Goal: Transaction & Acquisition: Purchase product/service

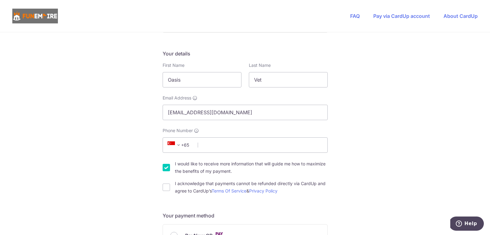
scroll to position [108, 0]
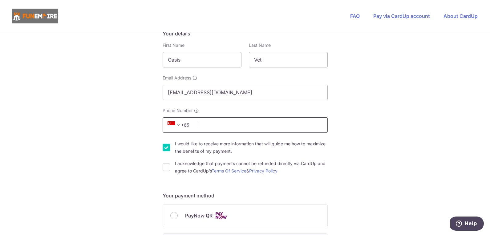
click at [251, 126] on input "Phone Number" at bounding box center [244, 124] width 165 height 15
type input "97527823"
type input "760154"
type input "Blk [STREET_ADDRESS],"
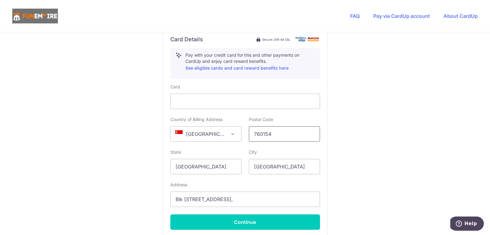
drag, startPoint x: 283, startPoint y: 137, endPoint x: 204, endPoint y: 127, distance: 80.0
click at [204, 127] on div "Country of Billing Address [GEOGRAPHIC_DATA] [GEOGRAPHIC_DATA] [GEOGRAPHIC_DATA…" at bounding box center [244, 128] width 157 height 25
type input "427941"
drag, startPoint x: 270, startPoint y: 198, endPoint x: 128, endPoint y: 180, distance: 143.4
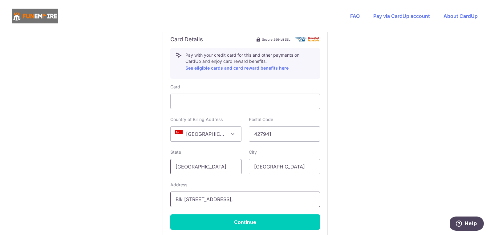
type input "[STREET_ADDRESS]"
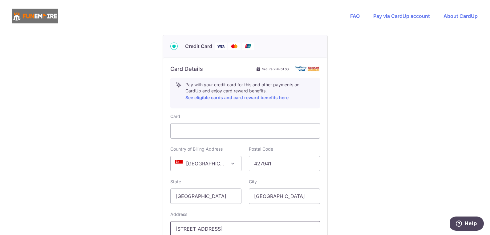
scroll to position [310, 0]
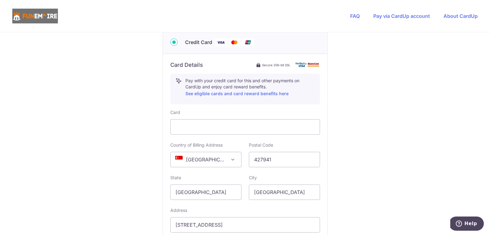
click at [384, 135] on div "You are paying The Fun Empire Pte Ltd The Fun Empire Pte Ltd uses CardUp to acc…" at bounding box center [245, 22] width 490 height 600
click at [283, 122] on div at bounding box center [245, 126] width 150 height 15
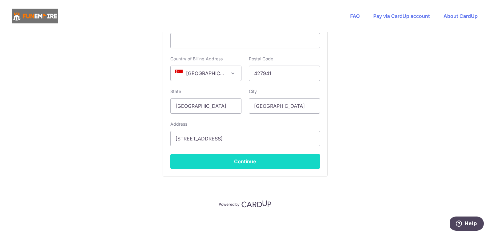
click at [267, 166] on button "Continue" at bounding box center [245, 161] width 150 height 15
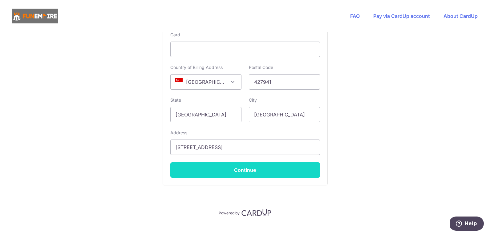
scroll to position [141, 0]
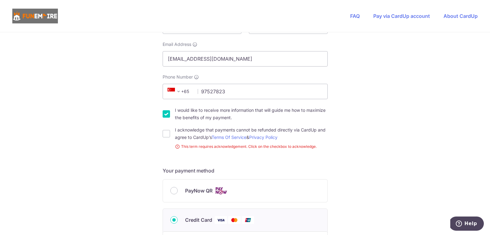
click at [165, 111] on input "I would like to receive more information that will guide me how to maximize the…" at bounding box center [165, 113] width 7 height 7
checkbox input "false"
click at [164, 130] on input "I acknowledge that payments cannot be refunded directly via CardUp and agree to…" at bounding box center [165, 133] width 7 height 7
checkbox input "true"
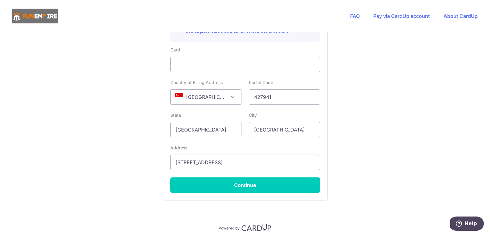
scroll to position [371, 0]
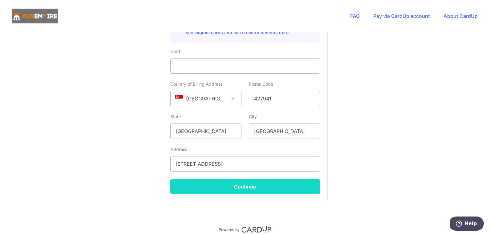
click at [258, 185] on button "Continue" at bounding box center [245, 186] width 150 height 15
type input "**** 4849"
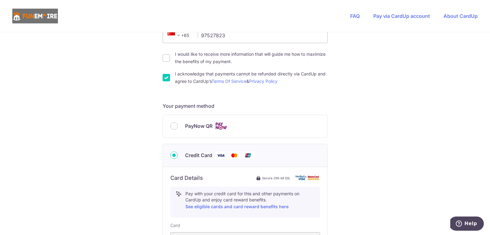
scroll to position [185, 0]
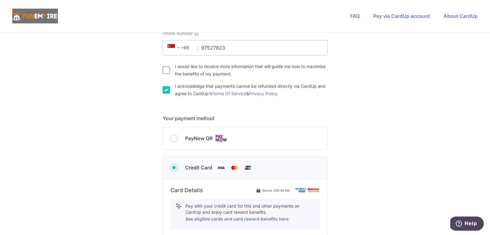
click at [163, 70] on input "I would like to receive more information that will guide me how to maximize the…" at bounding box center [165, 69] width 7 height 7
checkbox input "true"
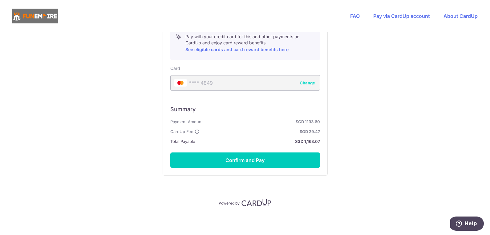
click at [258, 168] on div "Card Details Secure 256-bit SSL Pay with your credit card for this and other pa…" at bounding box center [245, 93] width 164 height 166
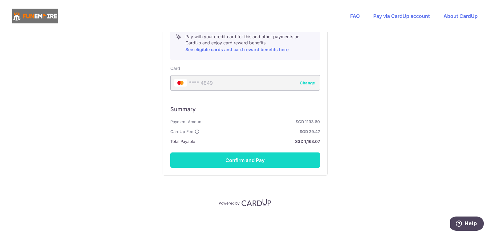
click at [265, 161] on button "Confirm and Pay" at bounding box center [245, 159] width 150 height 15
